Goal: Task Accomplishment & Management: Use online tool/utility

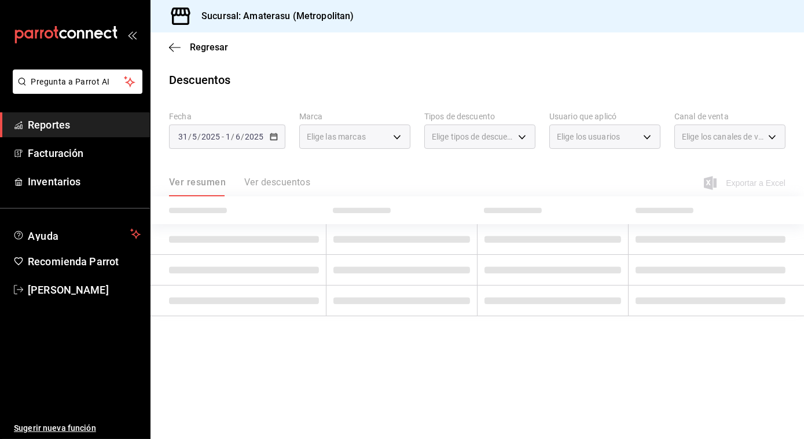
type input "e4cd7fcb-d45b-43ae-a99f-ad4ccfcd9032,f3afaab8-8c3d-4e49-a299-af9bdf6027b2"
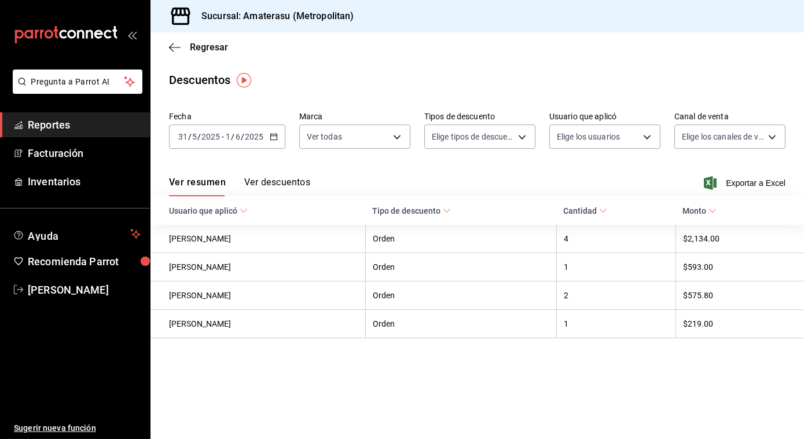
click at [167, 47] on div "Regresar" at bounding box center [478, 47] width 654 height 30
click at [276, 140] on \(Stroke\) "button" at bounding box center [273, 137] width 7 height 6
click at [275, 137] on icon "button" at bounding box center [274, 137] width 8 height 8
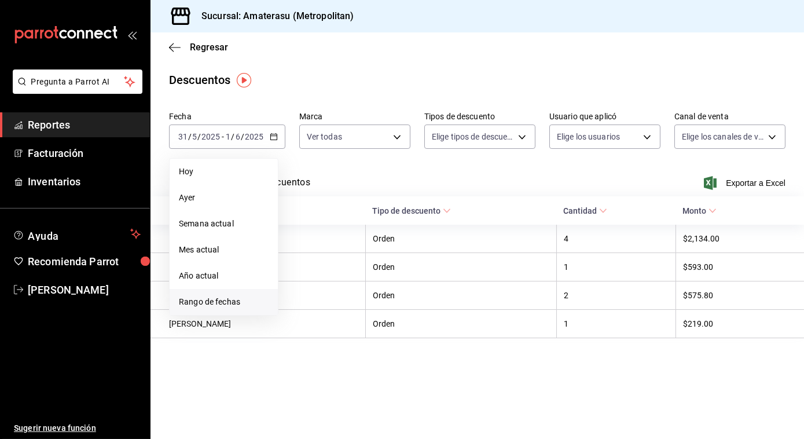
click at [217, 300] on span "Rango de fechas" at bounding box center [224, 302] width 90 height 12
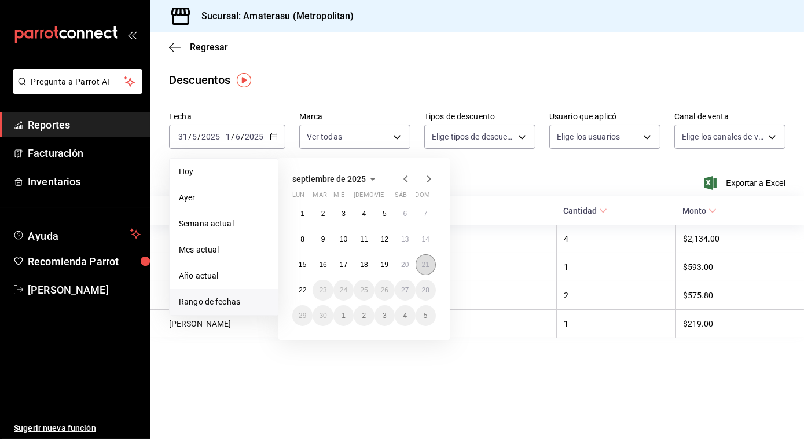
click at [427, 264] on abbr "21" at bounding box center [426, 265] width 8 height 8
click at [304, 290] on abbr "22" at bounding box center [303, 290] width 8 height 8
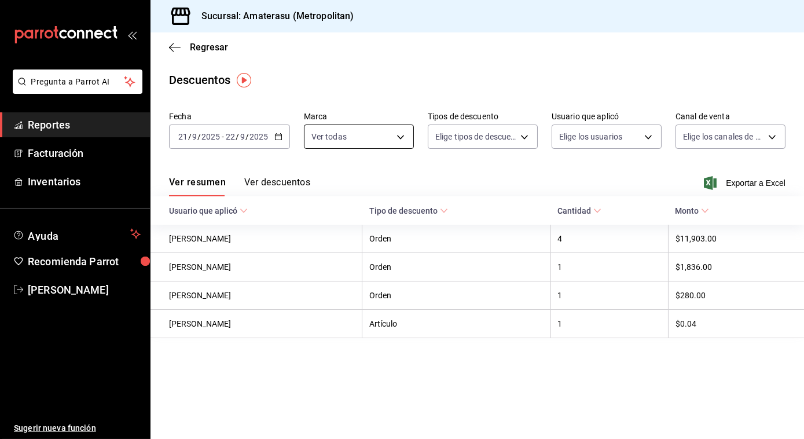
click at [400, 136] on body "Pregunta a Parrot AI Reportes Facturación Inventarios Ayuda Recomienda Parrot […" at bounding box center [402, 219] width 804 height 439
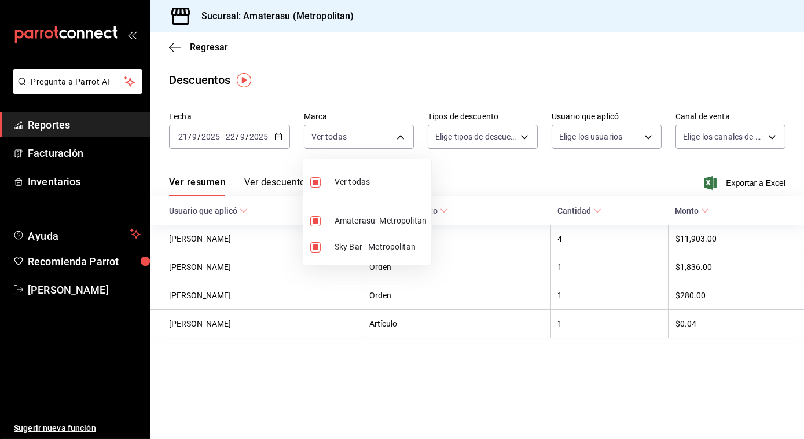
click at [312, 181] on input "checkbox" at bounding box center [315, 182] width 10 height 10
checkbox input "false"
click at [314, 226] on li "Amaterasu- Metropolitan" at bounding box center [367, 221] width 128 height 26
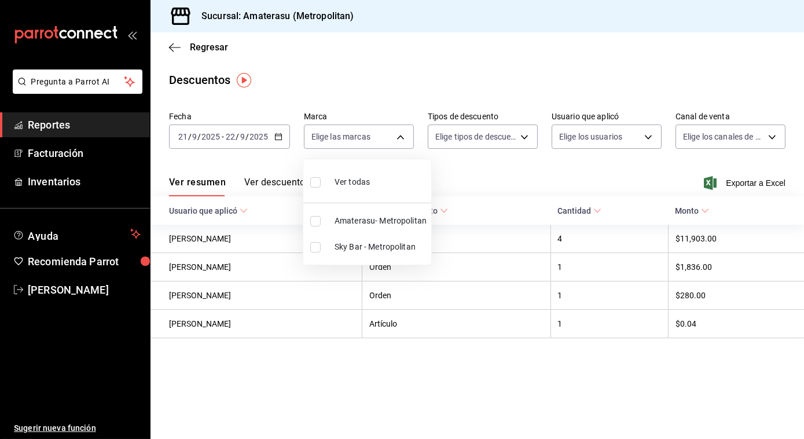
type input "e4cd7fcb-d45b-43ae-a99f-ad4ccfcd9032"
checkbox input "true"
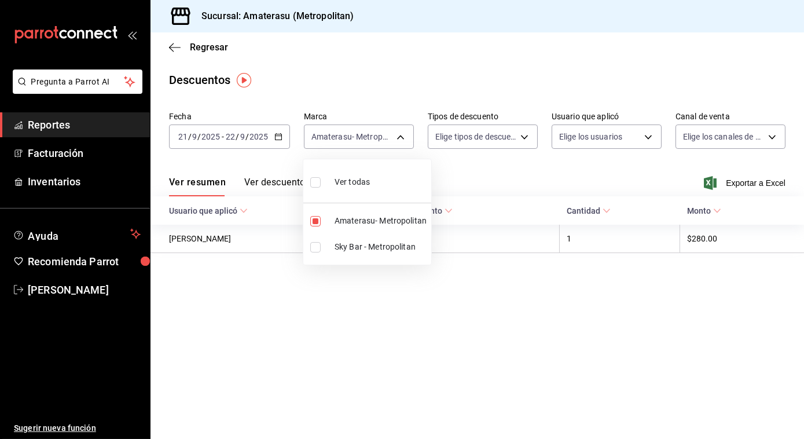
click at [170, 42] on div at bounding box center [402, 219] width 804 height 439
click at [168, 45] on div "Regresar" at bounding box center [478, 47] width 654 height 30
click at [170, 46] on icon "button" at bounding box center [171, 47] width 5 height 9
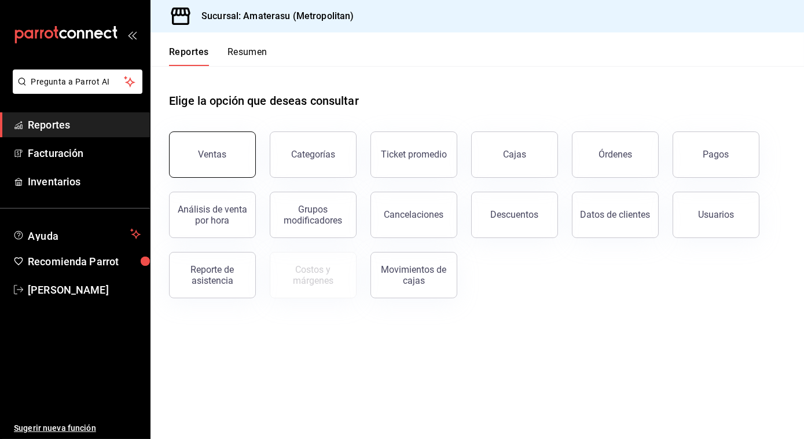
click at [224, 156] on div "Ventas" at bounding box center [213, 154] width 28 height 11
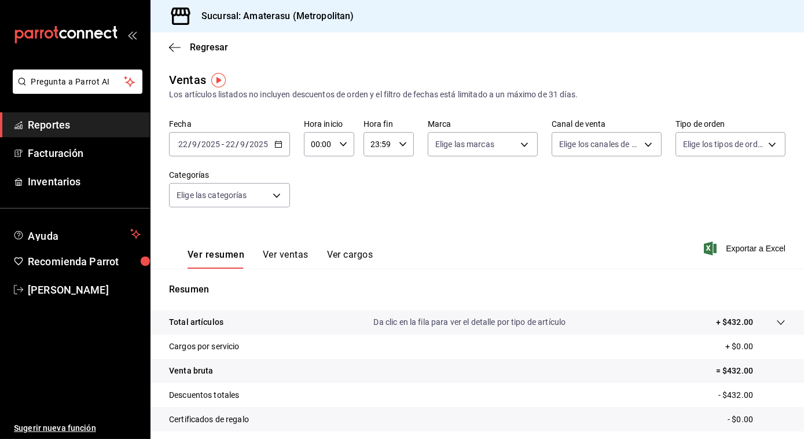
click at [276, 144] on icon "button" at bounding box center [278, 144] width 8 height 8
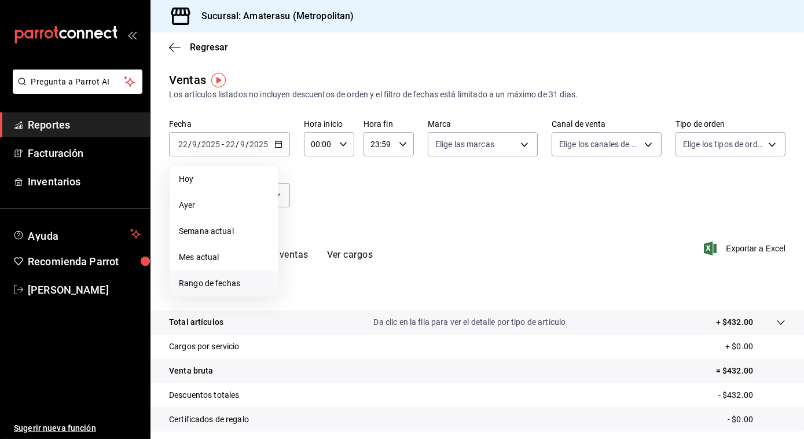
click at [211, 280] on span "Rango de fechas" at bounding box center [224, 283] width 90 height 12
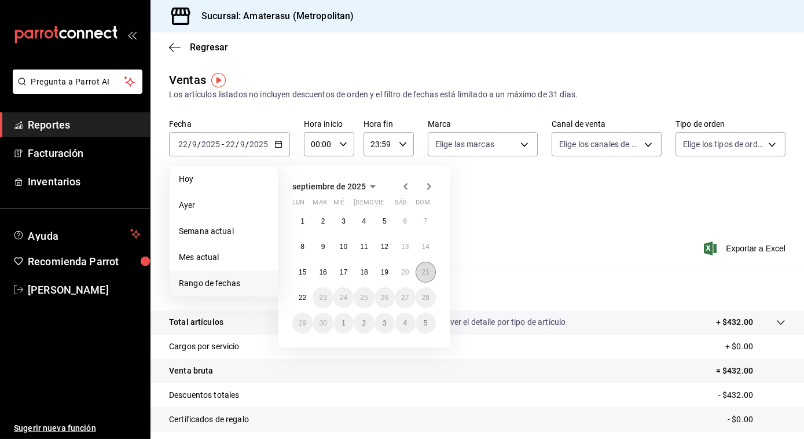
click at [427, 275] on abbr "21" at bounding box center [426, 272] width 8 height 8
click at [296, 299] on button "22" at bounding box center [302, 297] width 20 height 21
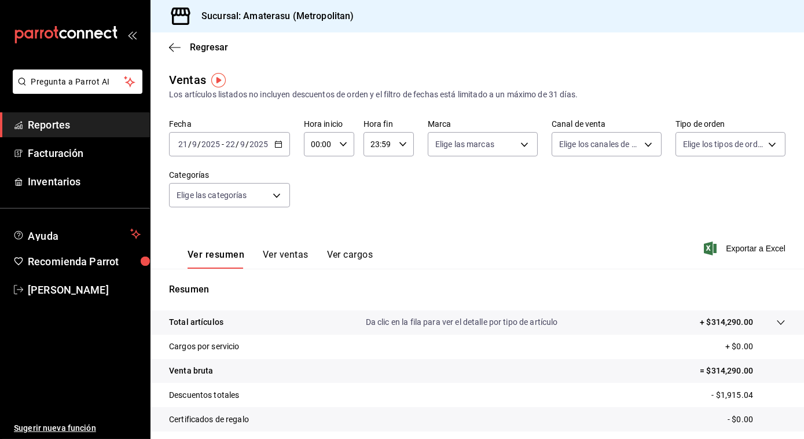
click at [340, 142] on icon "button" at bounding box center [343, 144] width 8 height 8
click at [314, 205] on span "05" at bounding box center [315, 208] width 6 height 9
type input "05:00"
click at [446, 182] on div at bounding box center [402, 219] width 804 height 439
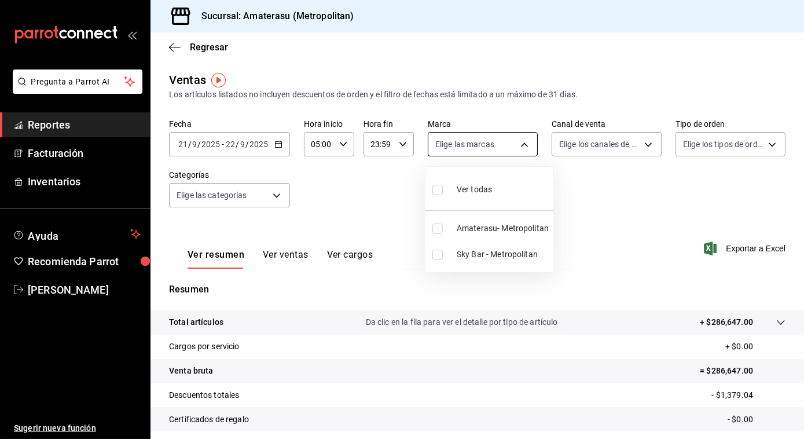
click at [523, 141] on body "Pregunta a Parrot AI Reportes Facturación Inventarios Ayuda Recomienda Parrot […" at bounding box center [402, 219] width 804 height 439
click at [443, 229] on label at bounding box center [440, 229] width 15 height 10
click at [443, 229] on input "checkbox" at bounding box center [438, 229] width 10 height 10
checkbox input "false"
click at [436, 229] on input "checkbox" at bounding box center [438, 229] width 10 height 10
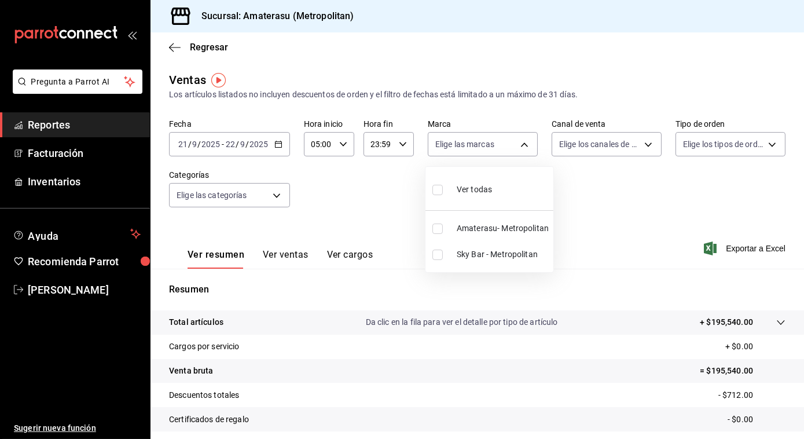
checkbox input "true"
type input "e4cd7fcb-d45b-43ae-a99f-ad4ccfcd9032"
click at [619, 208] on div at bounding box center [402, 219] width 804 height 439
click at [742, 246] on span "Exportar a Excel" at bounding box center [745, 248] width 79 height 14
click at [177, 49] on icon "button" at bounding box center [175, 47] width 12 height 10
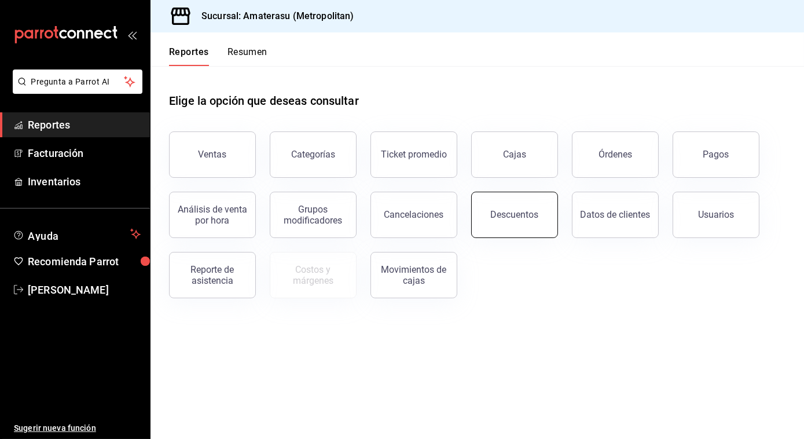
click at [502, 206] on button "Descuentos" at bounding box center [514, 215] width 87 height 46
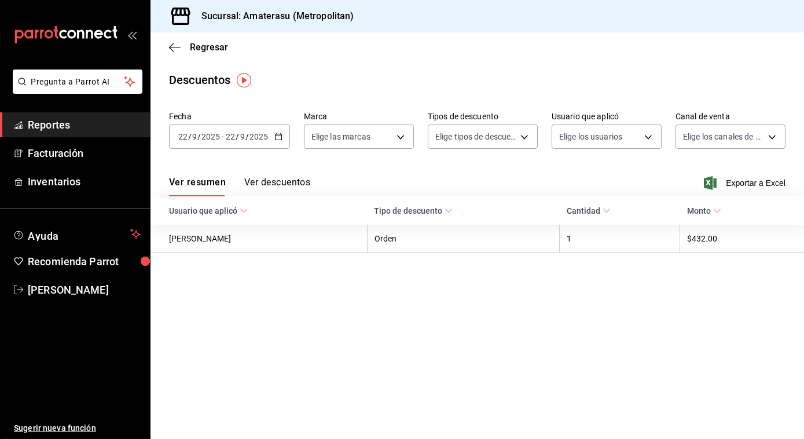
click at [278, 135] on icon "button" at bounding box center [278, 137] width 8 height 8
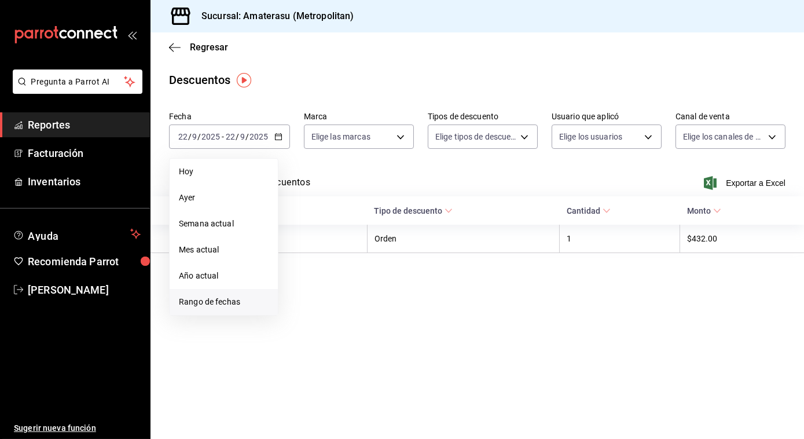
click at [206, 306] on span "Rango de fechas" at bounding box center [224, 302] width 90 height 12
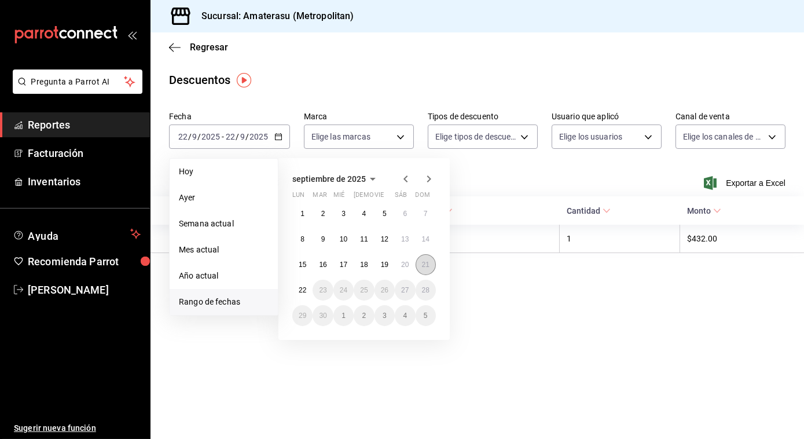
click at [429, 262] on abbr "21" at bounding box center [426, 265] width 8 height 8
click at [295, 288] on button "22" at bounding box center [302, 290] width 20 height 21
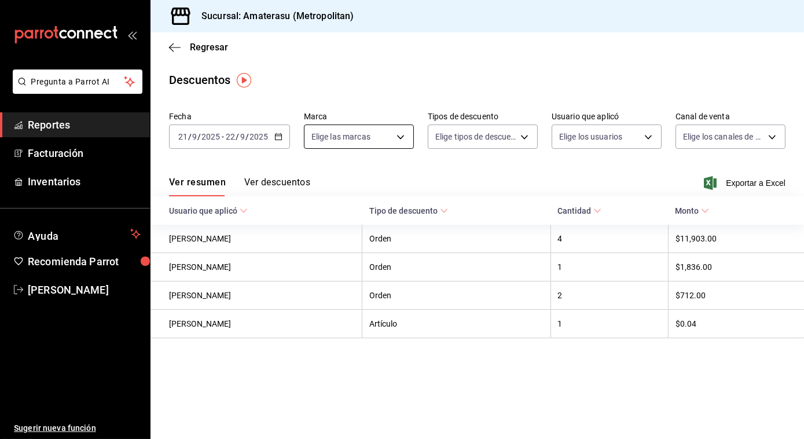
click at [397, 138] on body "Pregunta a Parrot AI Reportes Facturación Inventarios Ayuda Recomienda Parrot […" at bounding box center [402, 219] width 804 height 439
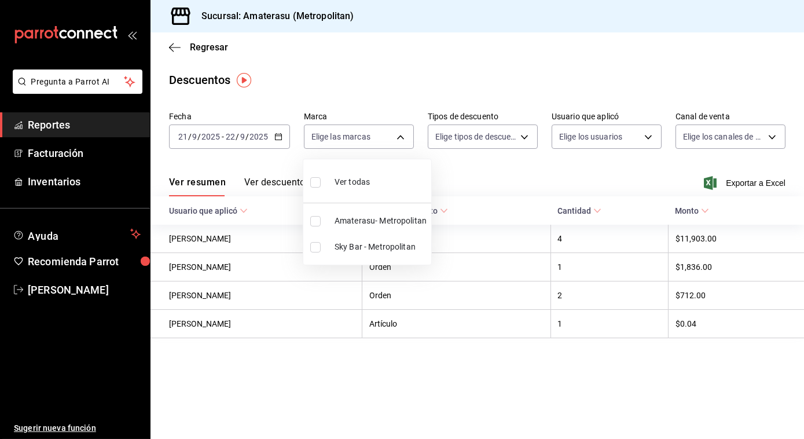
click at [317, 181] on input "checkbox" at bounding box center [315, 182] width 10 height 10
checkbox input "true"
type input "e4cd7fcb-d45b-43ae-a99f-ad4ccfcd9032,f3afaab8-8c3d-4e49-a299-af9bdf6027b2"
checkbox input "true"
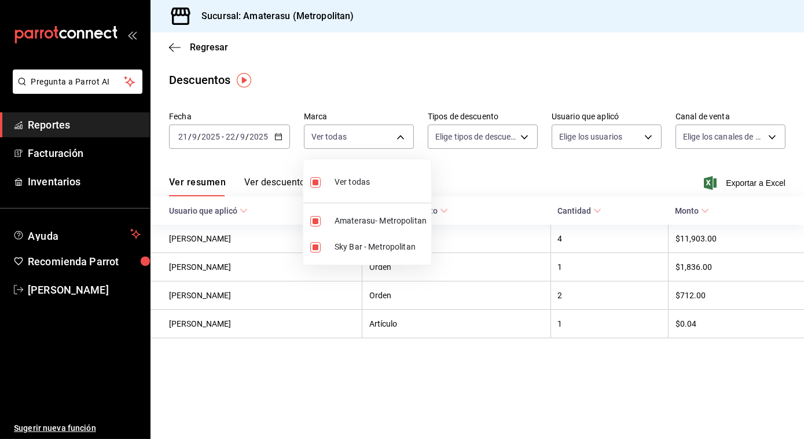
click at [746, 172] on div at bounding box center [402, 219] width 804 height 439
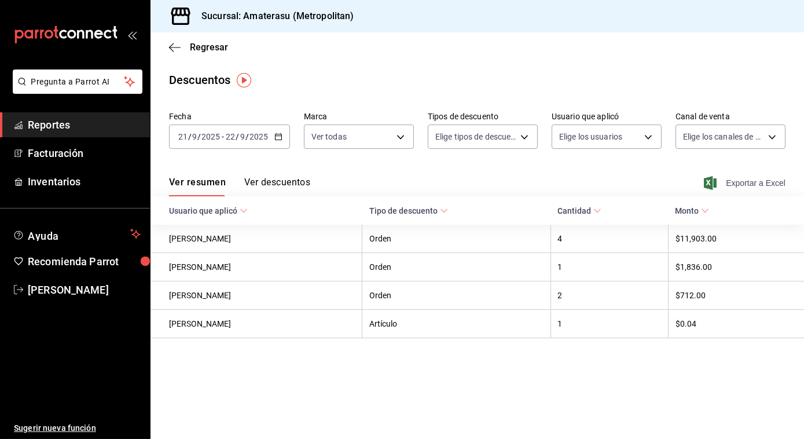
click at [746, 181] on span "Exportar a Excel" at bounding box center [745, 183] width 79 height 14
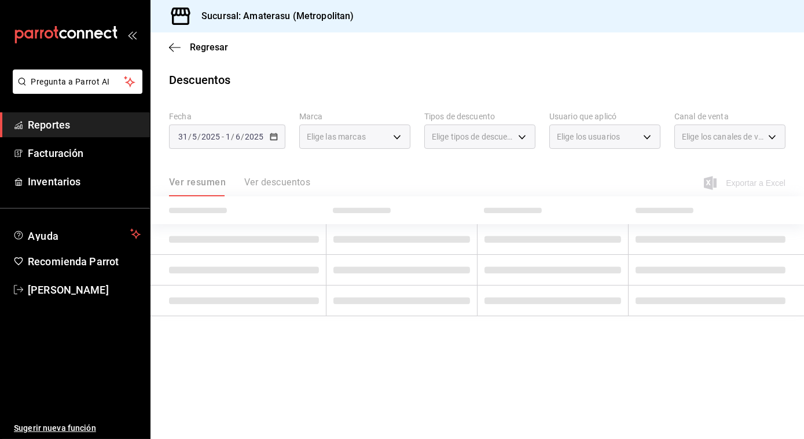
type input "e4cd7fcb-d45b-43ae-a99f-ad4ccfcd9032,f3afaab8-8c3d-4e49-a299-af9bdf6027b2"
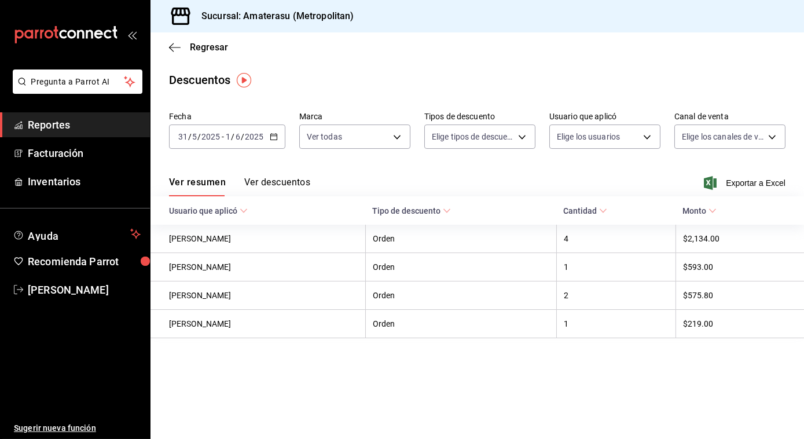
click at [167, 48] on div "Regresar" at bounding box center [478, 47] width 654 height 30
click at [171, 47] on icon "button" at bounding box center [175, 47] width 12 height 1
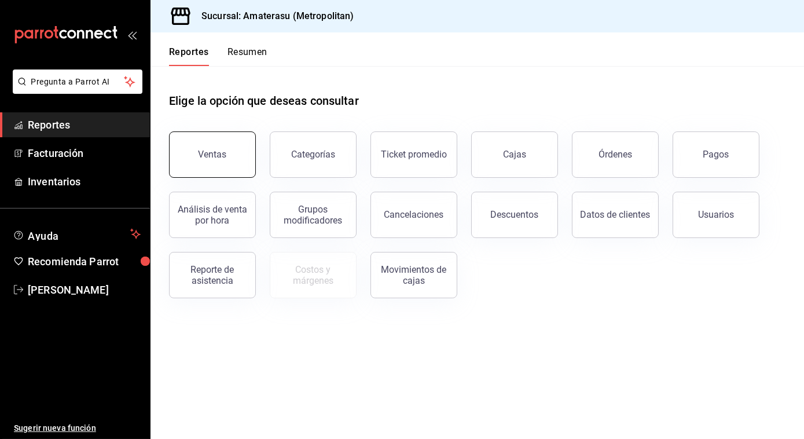
click at [222, 148] on button "Ventas" at bounding box center [212, 154] width 87 height 46
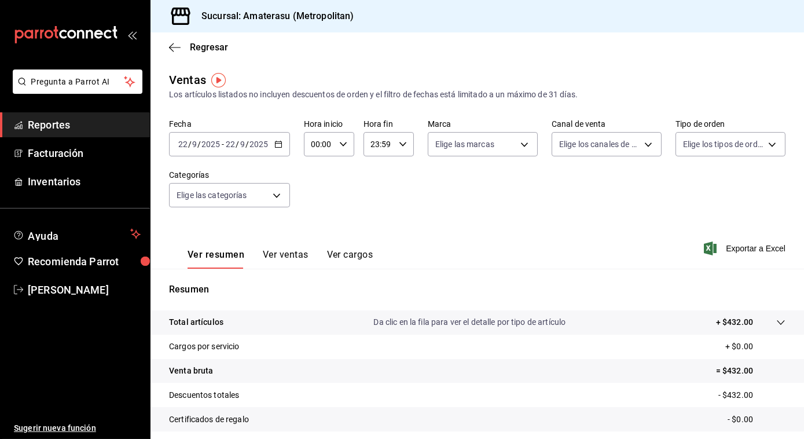
click at [279, 143] on icon "button" at bounding box center [278, 144] width 8 height 8
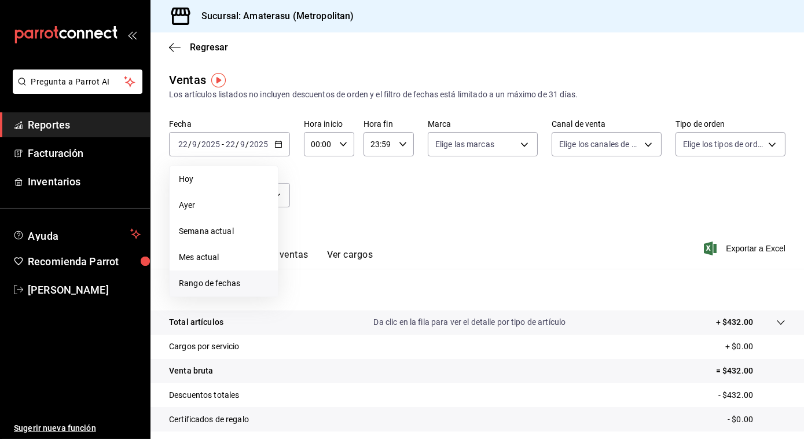
click at [197, 280] on span "Rango de fechas" at bounding box center [224, 283] width 90 height 12
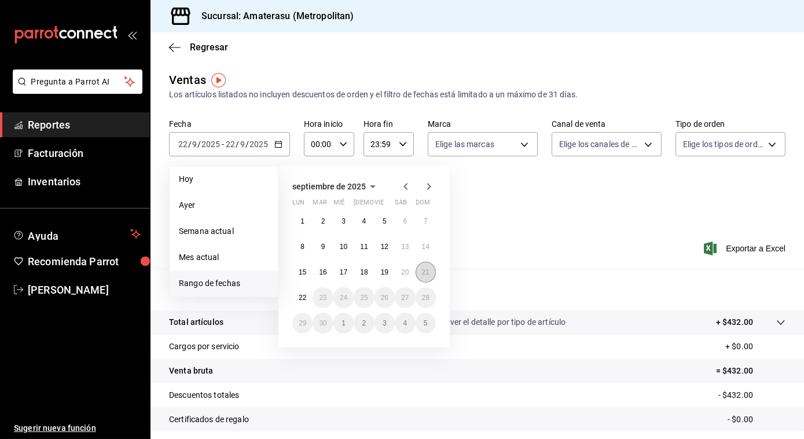
click at [422, 265] on button "21" at bounding box center [426, 272] width 20 height 21
click at [299, 300] on abbr "22" at bounding box center [303, 298] width 8 height 8
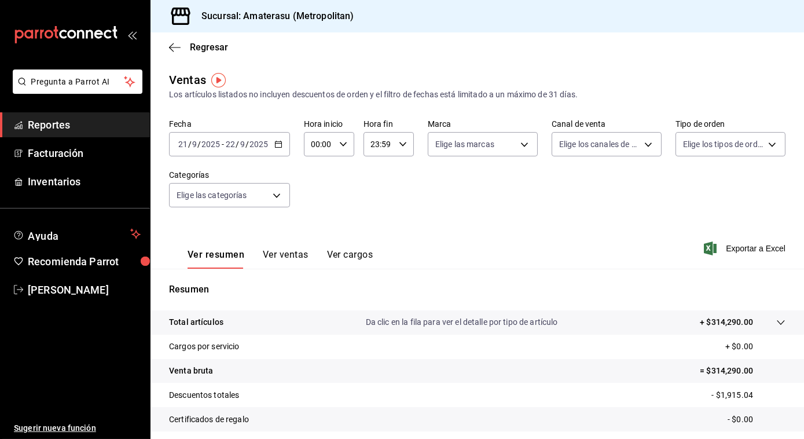
click at [335, 144] on div "00:00 Hora inicio" at bounding box center [329, 144] width 50 height 24
click at [312, 226] on button "05" at bounding box center [315, 232] width 20 height 23
type input "05:00"
click at [516, 138] on div at bounding box center [402, 219] width 804 height 439
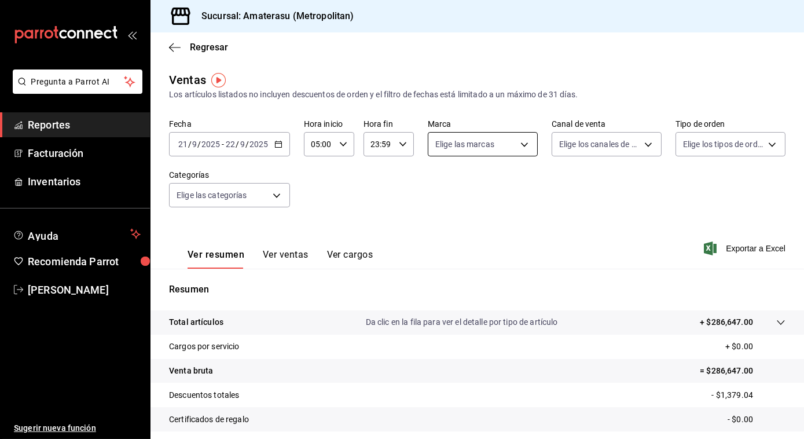
click at [523, 146] on body "Pregunta a Parrot AI Reportes Facturación Inventarios Ayuda Recomienda Parrot […" at bounding box center [402, 219] width 804 height 439
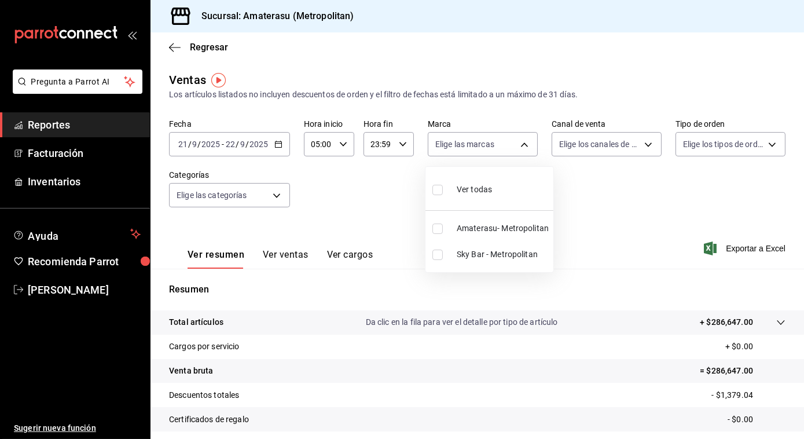
click at [438, 188] on input "checkbox" at bounding box center [438, 190] width 10 height 10
checkbox input "true"
type input "e4cd7fcb-d45b-43ae-a99f-ad4ccfcd9032,f3afaab8-8c3d-4e49-a299-af9bdf6027b2"
checkbox input "true"
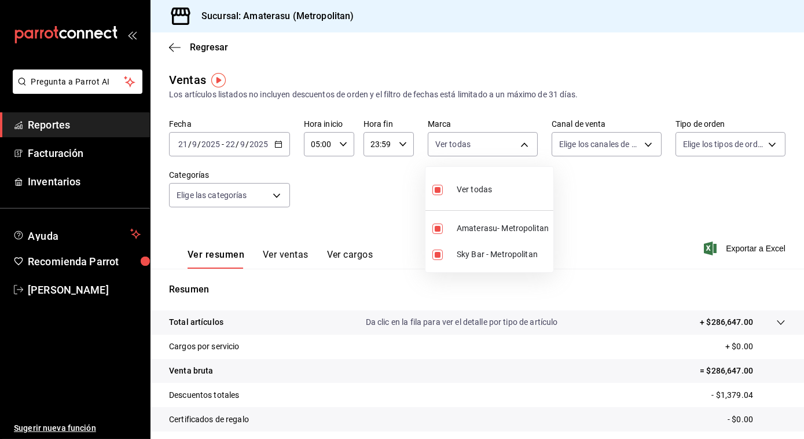
click at [608, 205] on div at bounding box center [402, 219] width 804 height 439
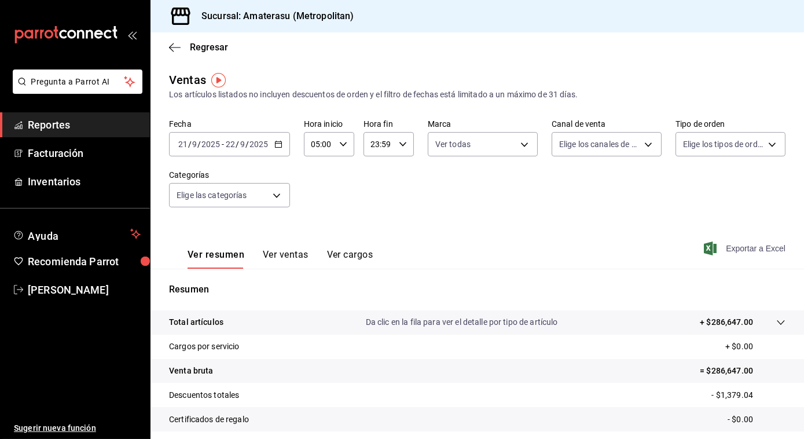
click at [733, 249] on span "Exportar a Excel" at bounding box center [745, 248] width 79 height 14
click at [281, 147] on \(Stroke\) "button" at bounding box center [278, 144] width 7 height 6
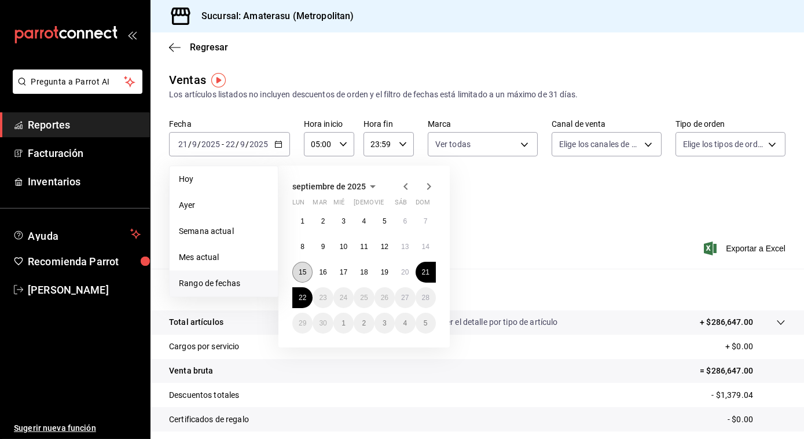
click at [305, 266] on button "15" at bounding box center [302, 272] width 20 height 21
click at [434, 277] on button "21" at bounding box center [426, 272] width 20 height 21
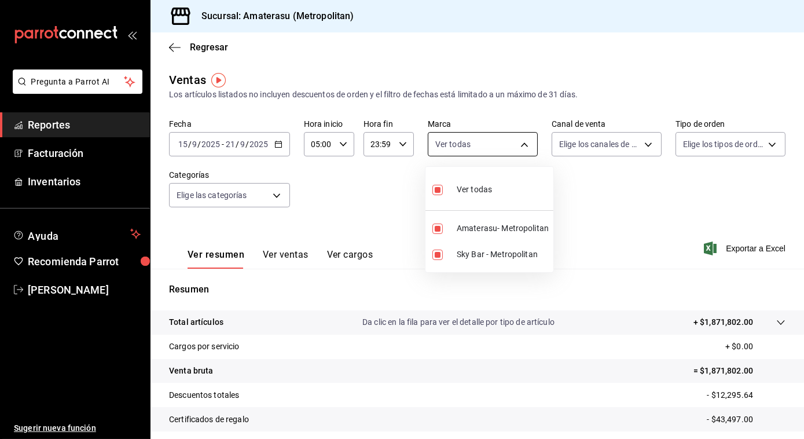
click at [463, 144] on body "Pregunta a Parrot AI Reportes Facturación Inventarios Ayuda Recomienda Parrot J…" at bounding box center [402, 219] width 804 height 439
click at [437, 189] on input "checkbox" at bounding box center [438, 190] width 10 height 10
checkbox input "false"
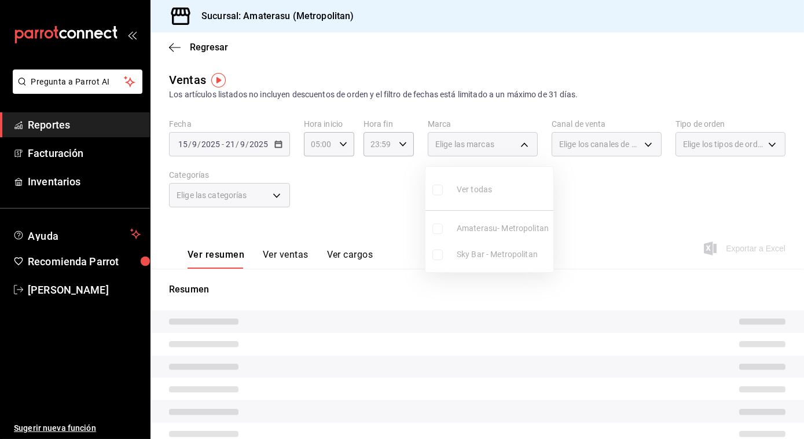
click at [444, 226] on ul "Ver todas Amaterasu- Metropolitan Sky Bar - Metropolitan" at bounding box center [490, 219] width 128 height 105
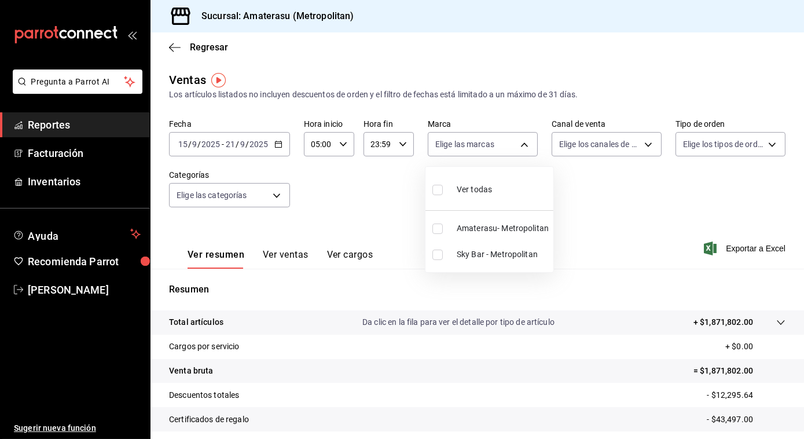
click at [441, 230] on input "checkbox" at bounding box center [438, 229] width 10 height 10
checkbox input "true"
type input "e4cd7fcb-d45b-43ae-a99f-ad4ccfcd9032"
click at [624, 206] on div at bounding box center [402, 219] width 804 height 439
click at [741, 245] on span "Exportar a Excel" at bounding box center [745, 248] width 79 height 14
